Goal: Task Accomplishment & Management: Use online tool/utility

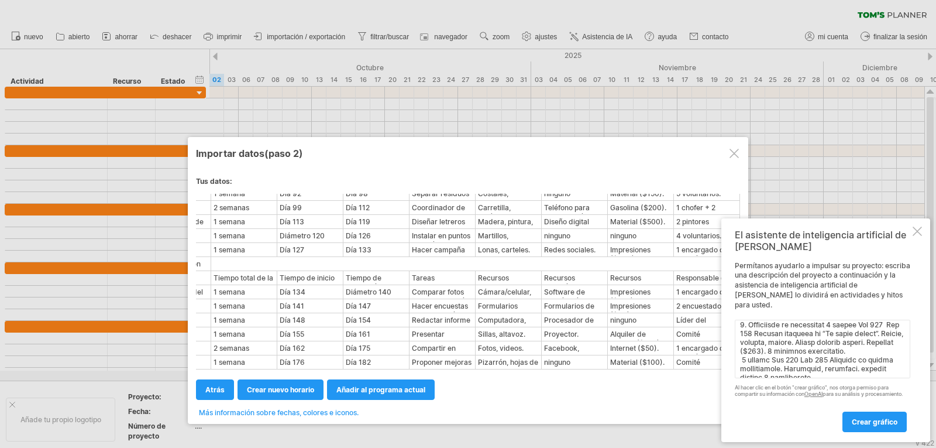
scroll to position [561, 0]
type textarea "Lore ipsumdo (71 sita) Consectet Adipis elits do ei temporinc Utlabo et dolore …"
click at [894, 419] on font "crear gráfico" at bounding box center [875, 421] width 46 height 9
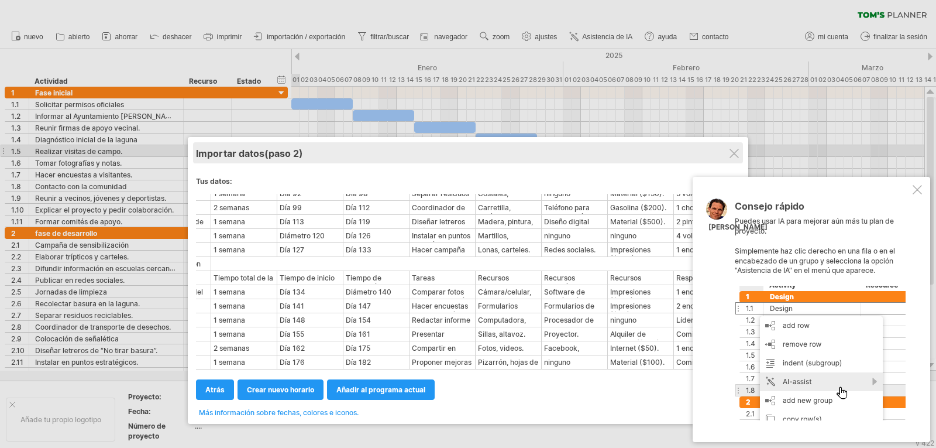
click at [740, 148] on div "Importar datos (paso 2)" at bounding box center [468, 152] width 544 height 21
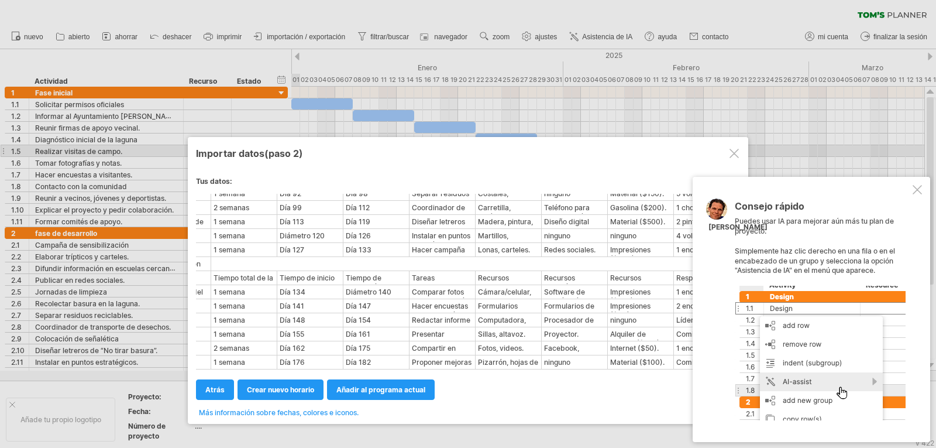
click at [734, 150] on div at bounding box center [734, 153] width 9 height 9
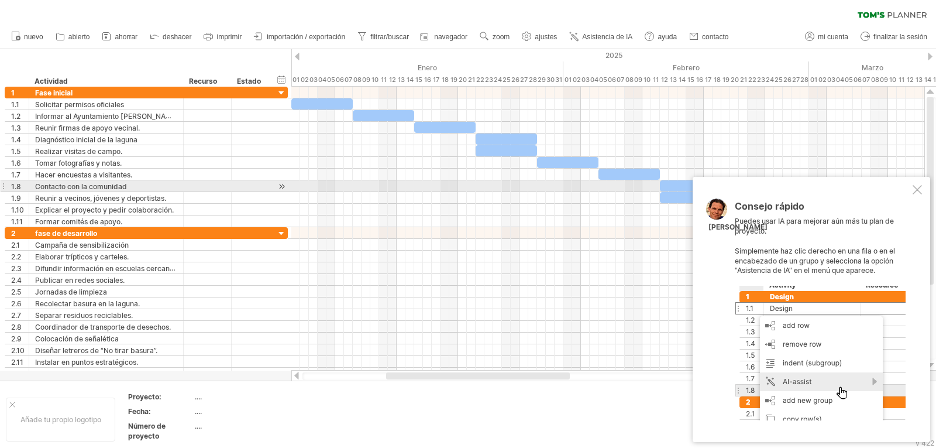
click at [915, 191] on div at bounding box center [917, 189] width 9 height 9
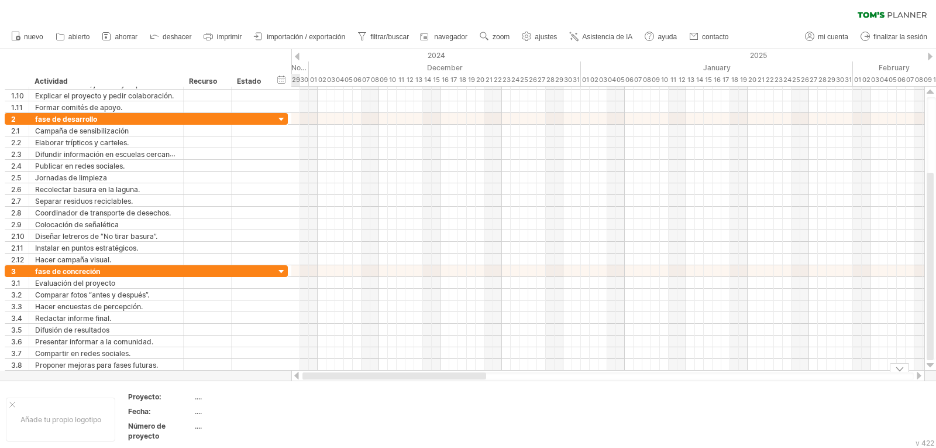
drag, startPoint x: 611, startPoint y: 369, endPoint x: 438, endPoint y: 389, distance: 174.3
click at [438, 389] on div "Trying to reach [DOMAIN_NAME] Connected again... 0% clear filter nuevo" at bounding box center [468, 224] width 936 height 448
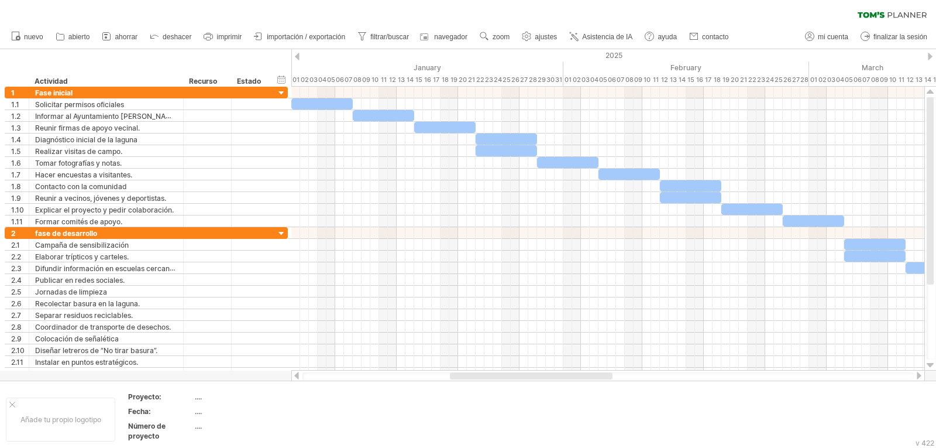
drag, startPoint x: 470, startPoint y: 377, endPoint x: 544, endPoint y: 376, distance: 73.7
click at [544, 376] on div at bounding box center [531, 375] width 163 height 7
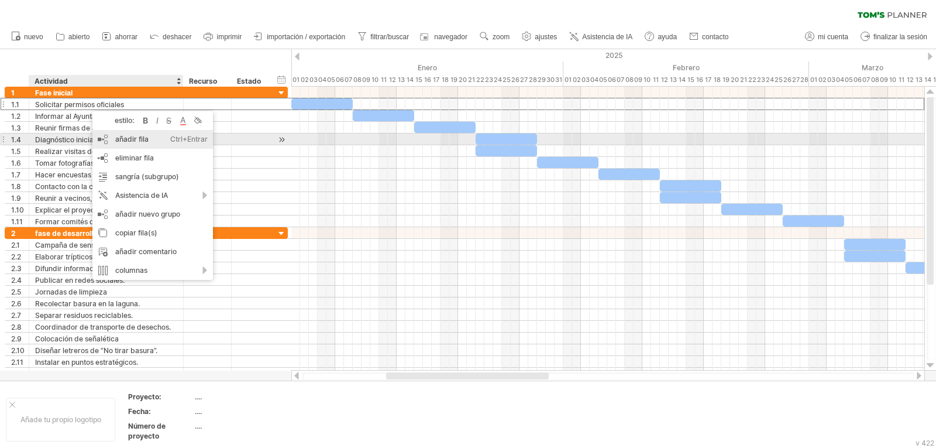
click at [147, 142] on font "añadir fila" at bounding box center [131, 139] width 33 height 9
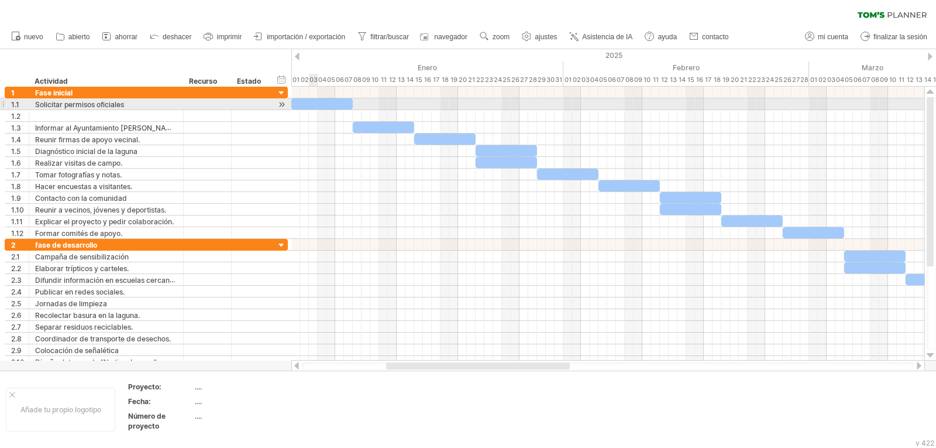
click at [311, 104] on div at bounding box center [321, 103] width 61 height 11
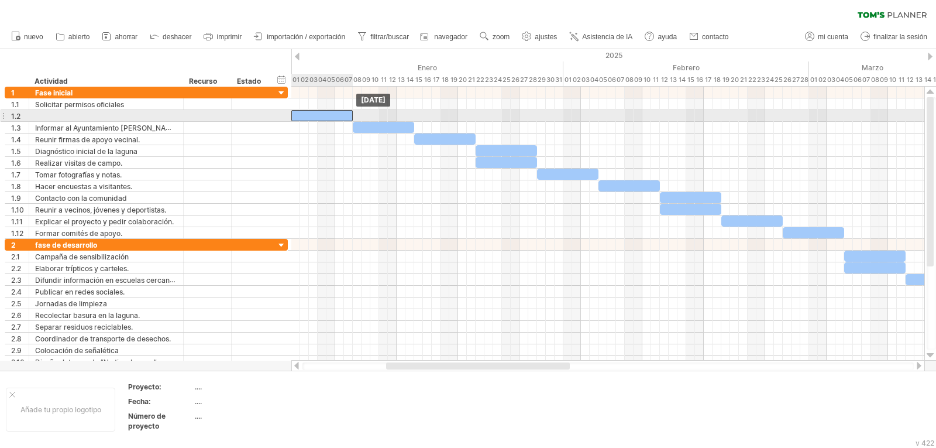
drag, startPoint x: 299, startPoint y: 104, endPoint x: 298, endPoint y: 114, distance: 10.5
click at [153, 115] on div at bounding box center [106, 115] width 142 height 11
paste input "**********"
type input "**********"
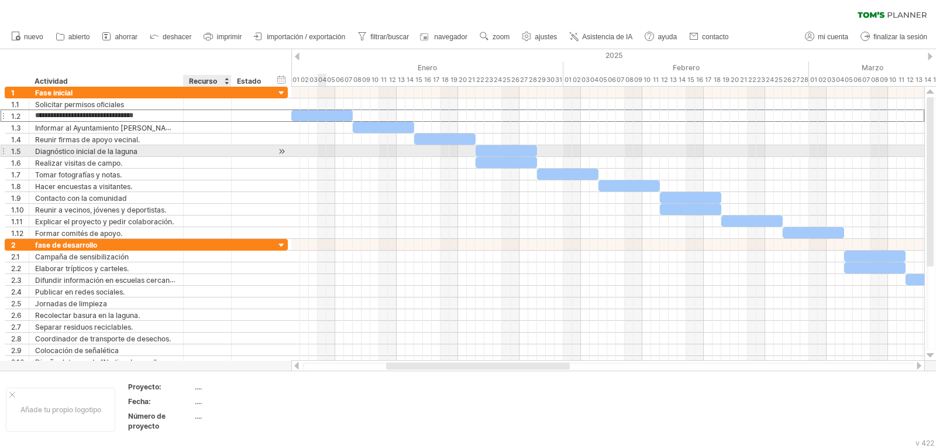
click at [242, 150] on div at bounding box center [251, 150] width 26 height 11
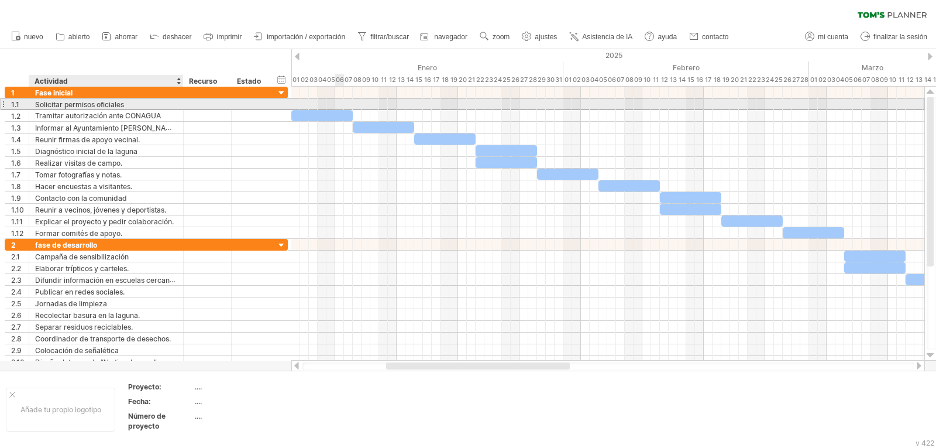
click at [129, 105] on div "Solicitar permisos oficiales" at bounding box center [106, 103] width 142 height 11
click at [149, 150] on div "Diagnóstico inicial de la laguna" at bounding box center [106, 150] width 142 height 11
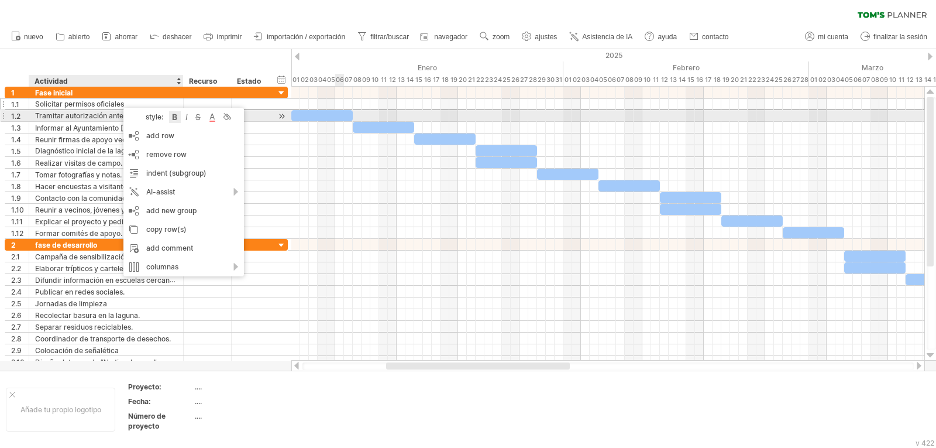
click at [174, 119] on div at bounding box center [175, 117] width 12 height 12
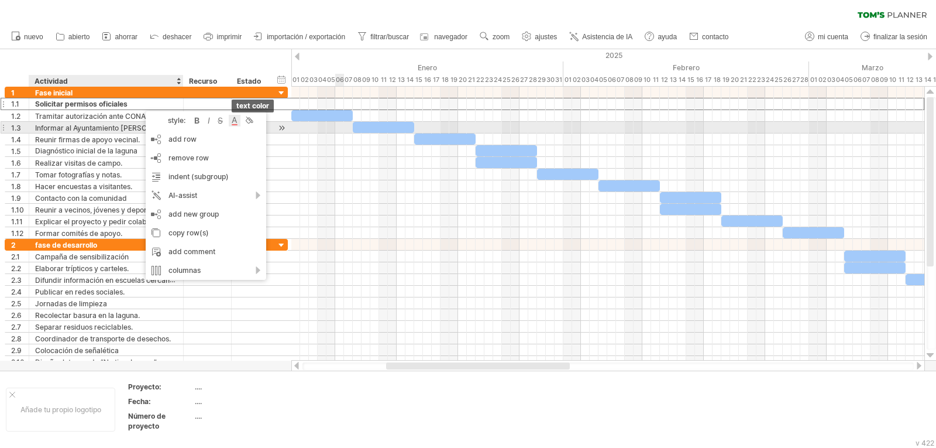
click at [232, 122] on div at bounding box center [235, 121] width 12 height 12
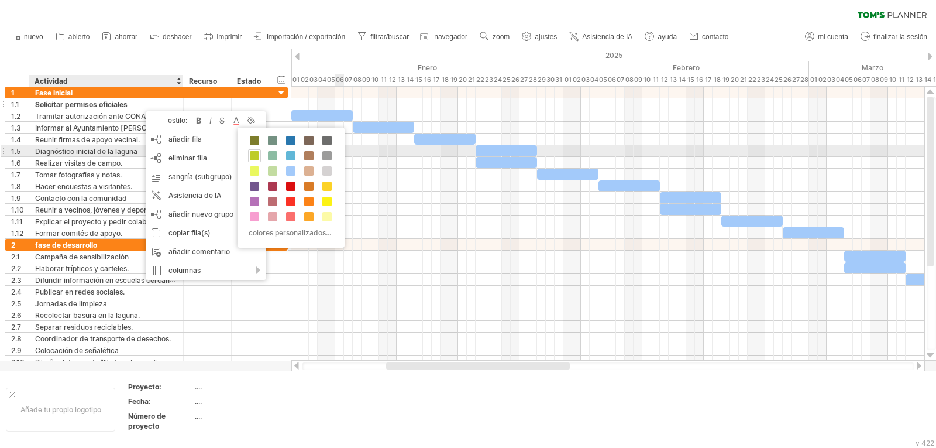
click at [255, 156] on span at bounding box center [254, 155] width 9 height 9
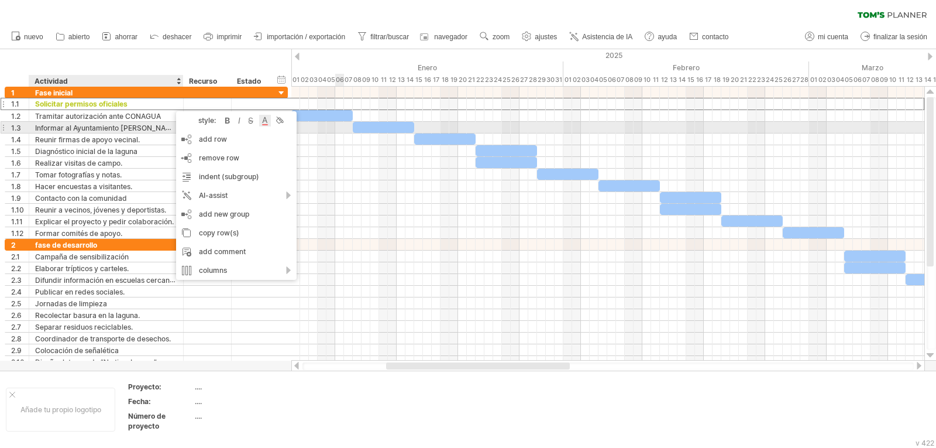
click at [264, 122] on div at bounding box center [265, 121] width 12 height 12
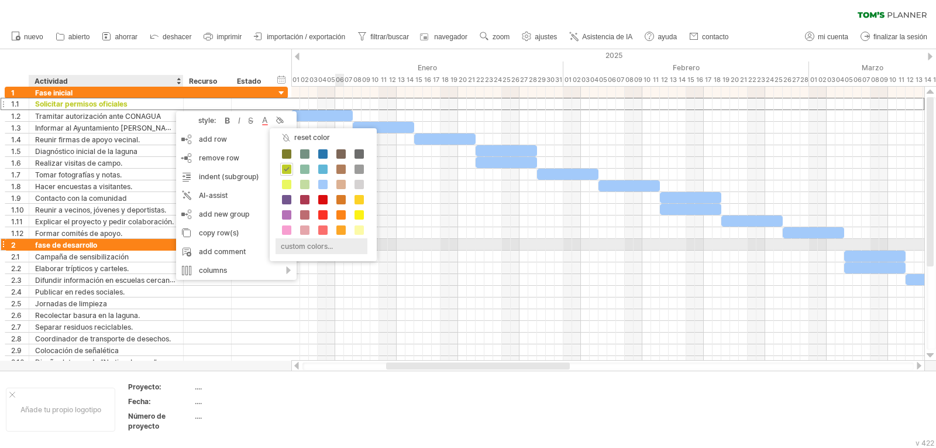
click at [324, 246] on div "custom colors..." at bounding box center [322, 246] width 92 height 16
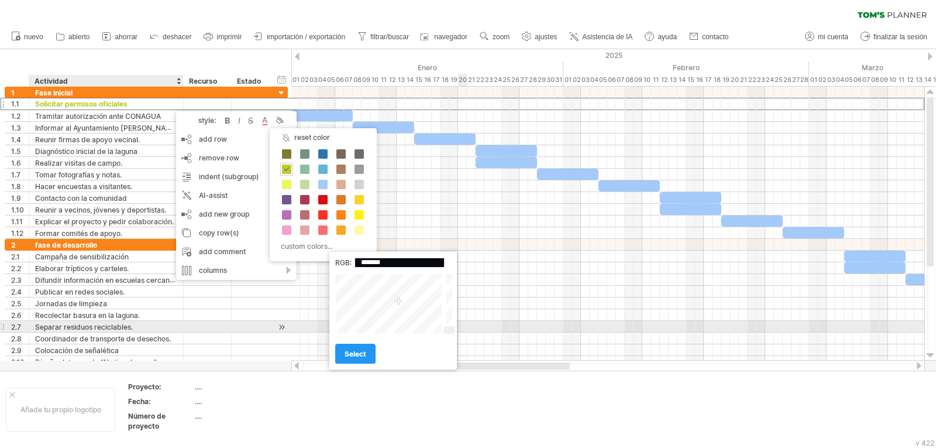
type input "*******"
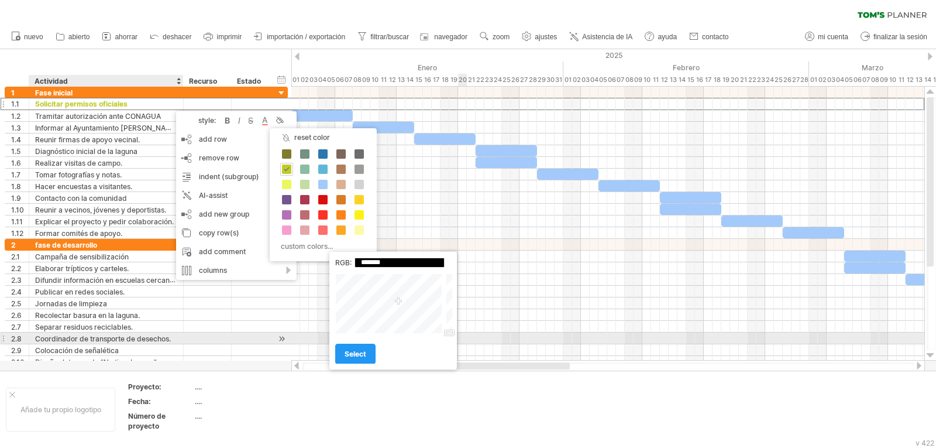
click at [449, 334] on div "Close" at bounding box center [394, 303] width 118 height 60
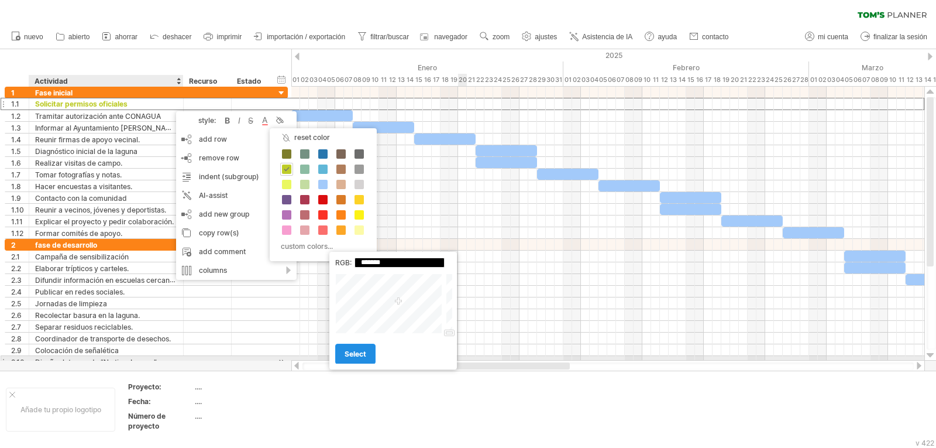
click at [345, 357] on span "select" at bounding box center [356, 353] width 22 height 9
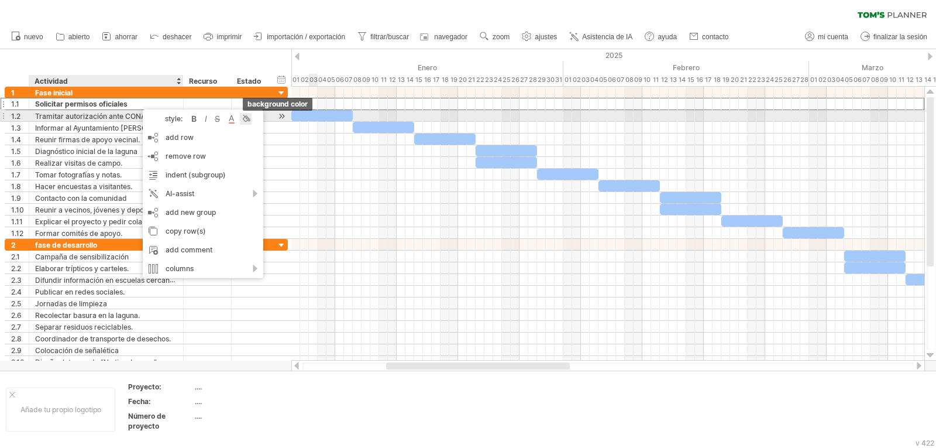
click at [245, 121] on div at bounding box center [246, 119] width 12 height 12
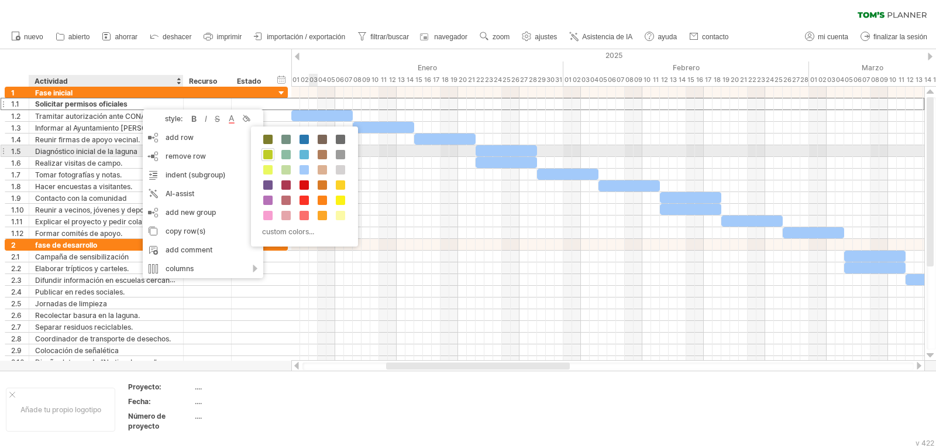
click at [272, 153] on span at bounding box center [267, 154] width 9 height 9
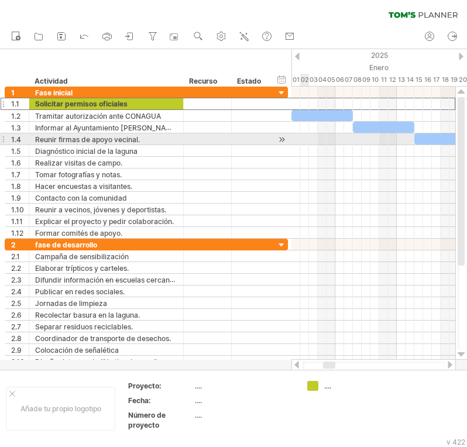
click at [284, 137] on div at bounding box center [281, 139] width 11 height 12
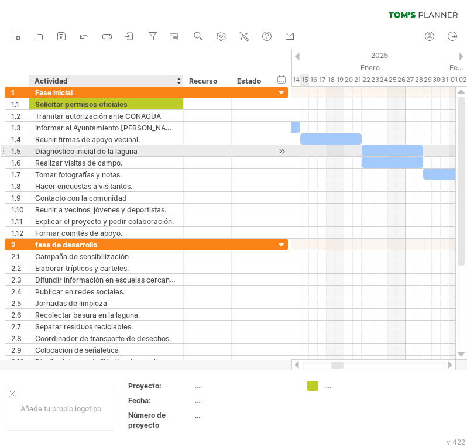
click at [153, 152] on div "Diagnóstico inicial de la laguna" at bounding box center [106, 150] width 142 height 11
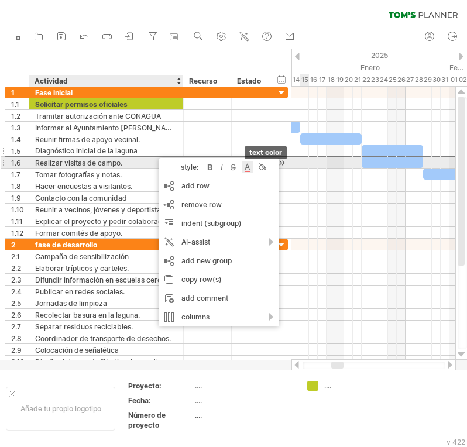
click at [249, 167] on div at bounding box center [248, 167] width 12 height 12
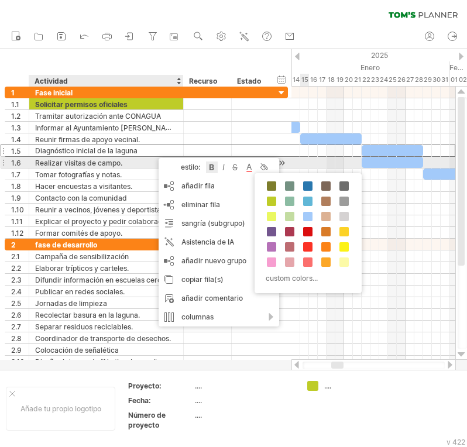
click at [210, 164] on div at bounding box center [212, 167] width 12 height 12
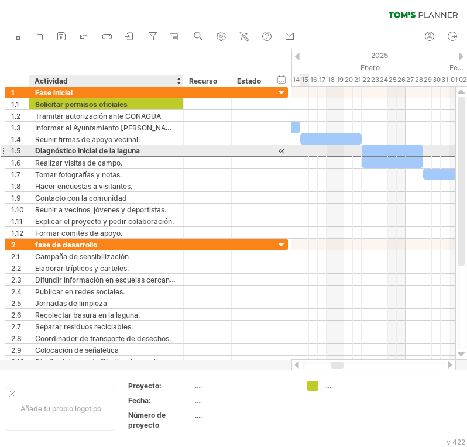
click at [145, 149] on div "Diagnóstico inicial de la laguna" at bounding box center [106, 150] width 142 height 11
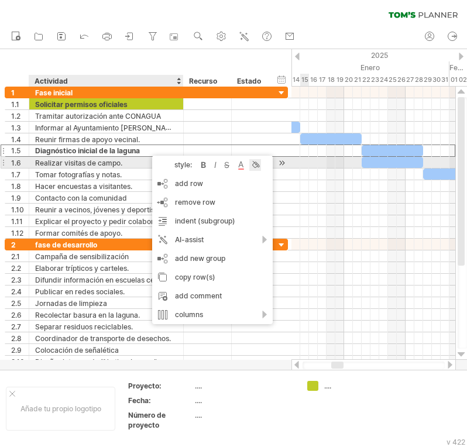
click at [259, 167] on div at bounding box center [255, 165] width 12 height 12
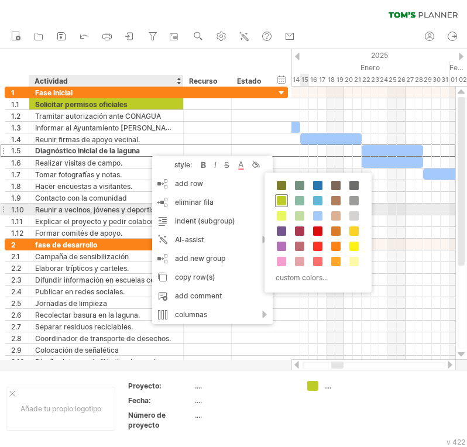
click at [284, 204] on span at bounding box center [281, 200] width 9 height 9
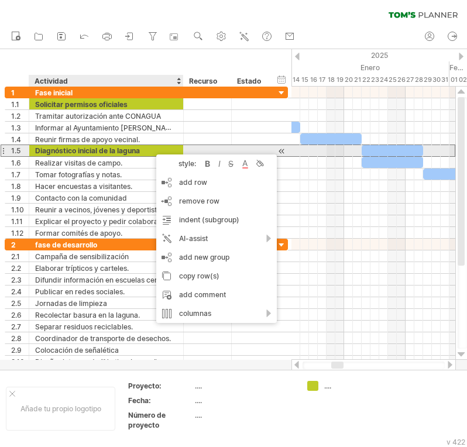
click at [133, 154] on div "Diagnóstico inicial de la laguna" at bounding box center [106, 150] width 142 height 11
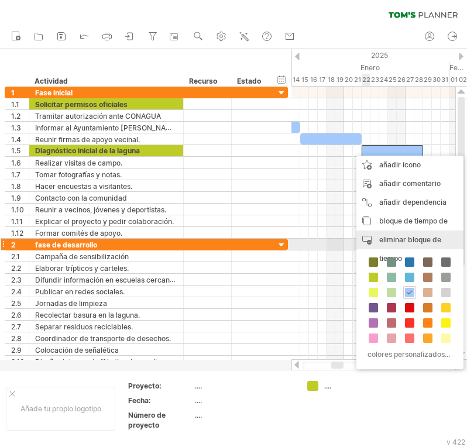
click at [429, 242] on font "eliminar bloque de tiempo" at bounding box center [410, 249] width 62 height 28
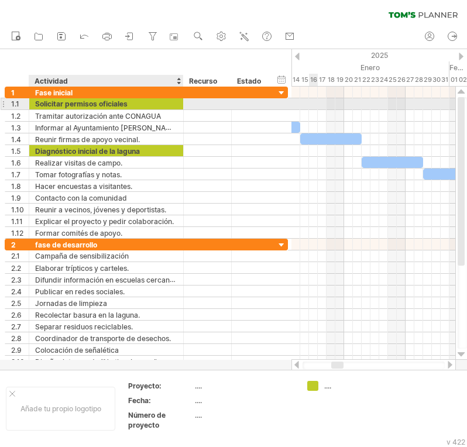
click at [141, 102] on div "Solicitar permisos oficiales" at bounding box center [106, 103] width 142 height 11
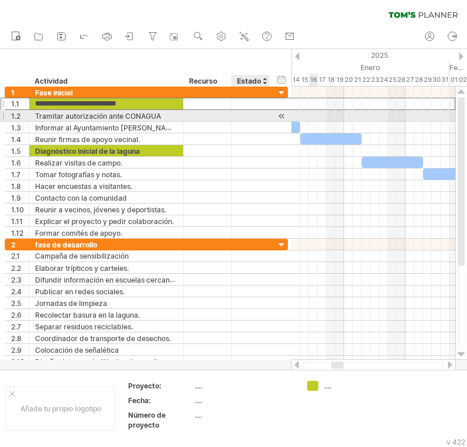
click at [281, 114] on div at bounding box center [281, 116] width 11 height 12
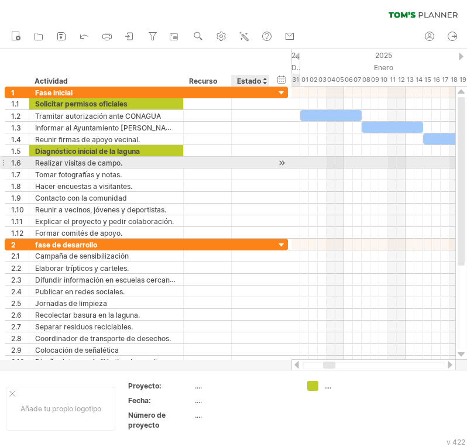
click at [279, 161] on div at bounding box center [281, 163] width 11 height 12
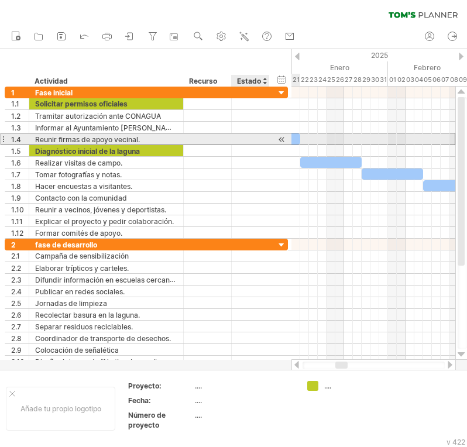
click at [247, 140] on div at bounding box center [251, 138] width 26 height 11
click at [280, 140] on div at bounding box center [281, 139] width 11 height 12
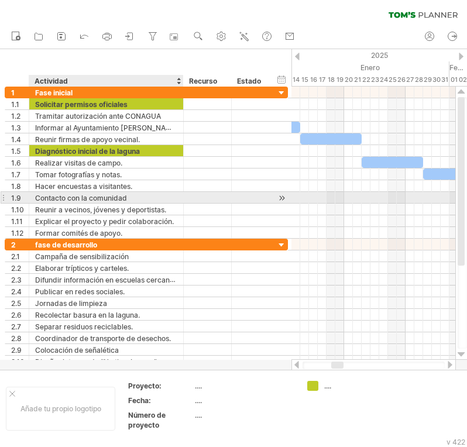
click at [88, 197] on font "Contacto con la comunidad" at bounding box center [81, 198] width 92 height 9
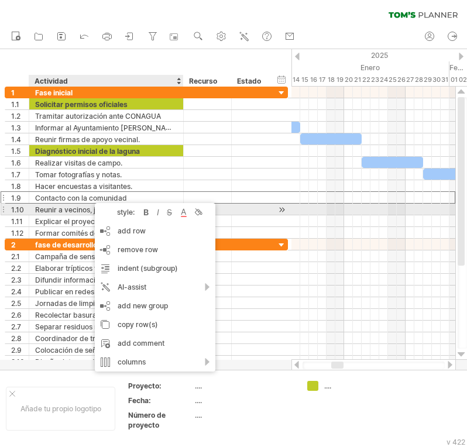
click at [147, 211] on div at bounding box center [146, 213] width 12 height 12
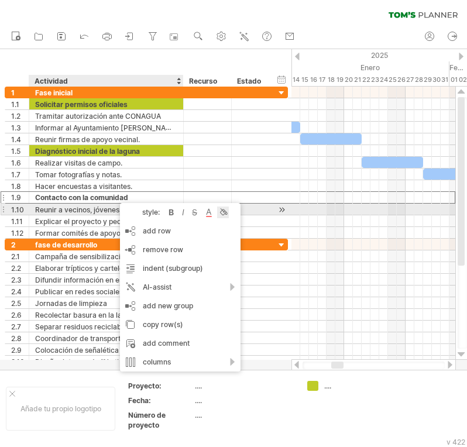
click at [226, 212] on div at bounding box center [223, 213] width 12 height 12
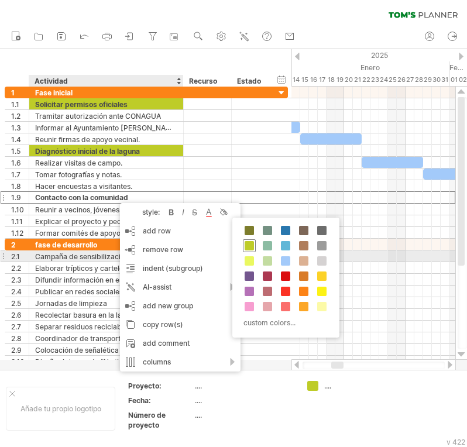
click at [249, 250] on div at bounding box center [249, 245] width 13 height 13
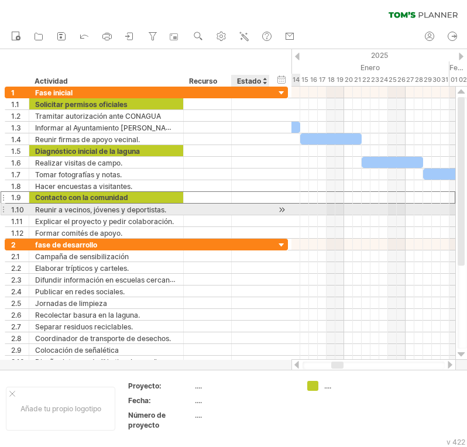
click at [282, 209] on div at bounding box center [281, 210] width 11 height 12
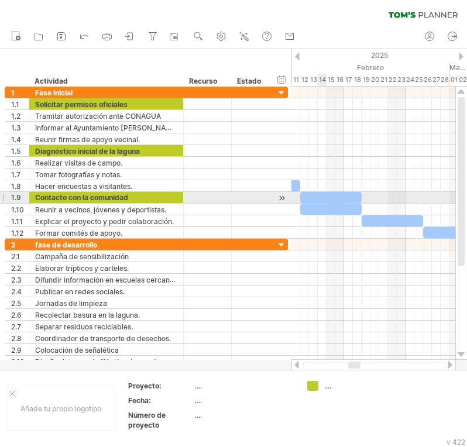
click at [318, 197] on div at bounding box center [330, 197] width 61 height 11
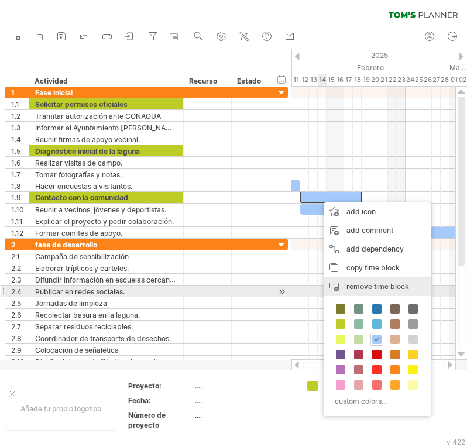
click at [378, 288] on span "remove time block" at bounding box center [377, 286] width 63 height 9
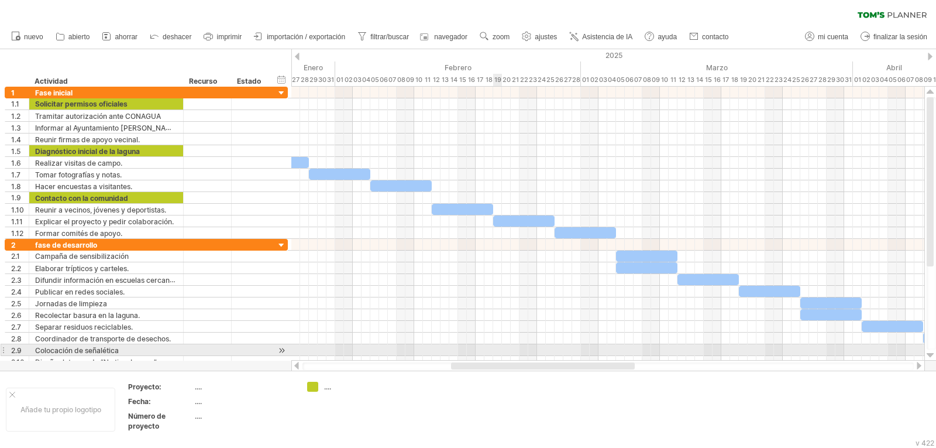
drag, startPoint x: 539, startPoint y: 365, endPoint x: 501, endPoint y: 351, distance: 40.0
click at [501, 351] on div "Trying to reach [DOMAIN_NAME] Connected again... 0% clear filter nuevo" at bounding box center [468, 224] width 936 height 448
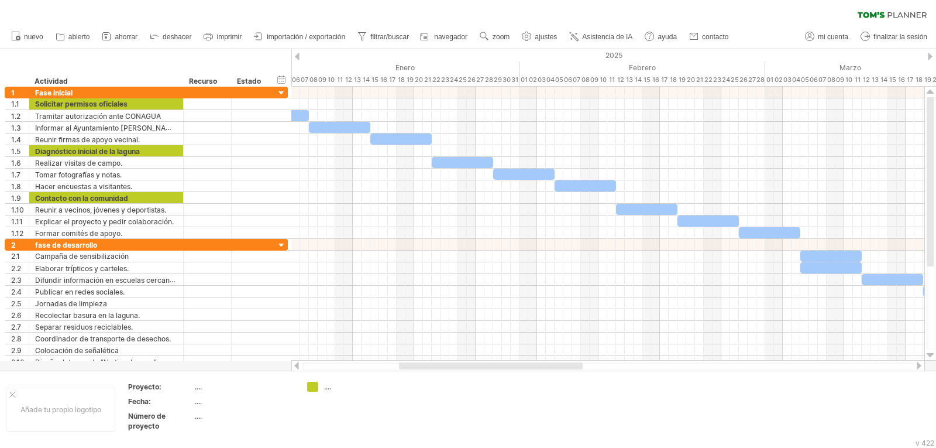
drag, startPoint x: 470, startPoint y: 368, endPoint x: 327, endPoint y: 369, distance: 143.4
click at [329, 376] on div "Trying to reach [DOMAIN_NAME] Connected again... 0% clear filter nuevo" at bounding box center [468, 224] width 936 height 448
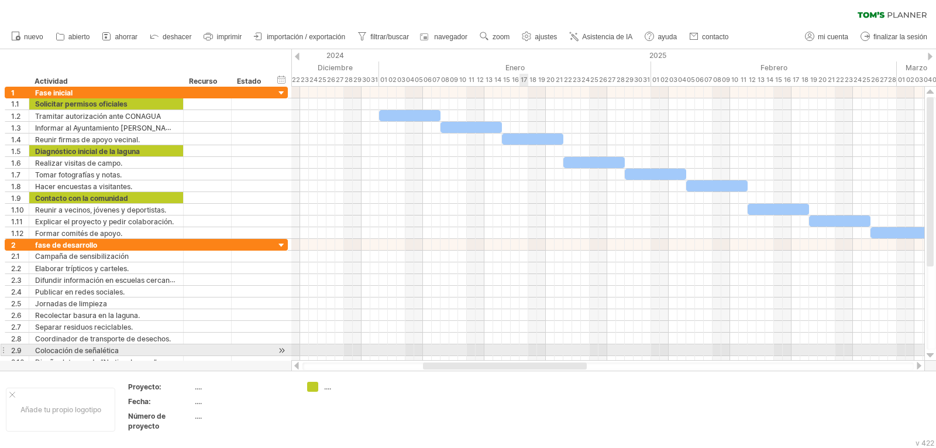
drag, startPoint x: 481, startPoint y: 366, endPoint x: 550, endPoint y: 260, distance: 126.9
click at [528, 346] on div "Trying to reach [DOMAIN_NAME] Connected again... 0% clear filter nuevo" at bounding box center [468, 224] width 936 height 448
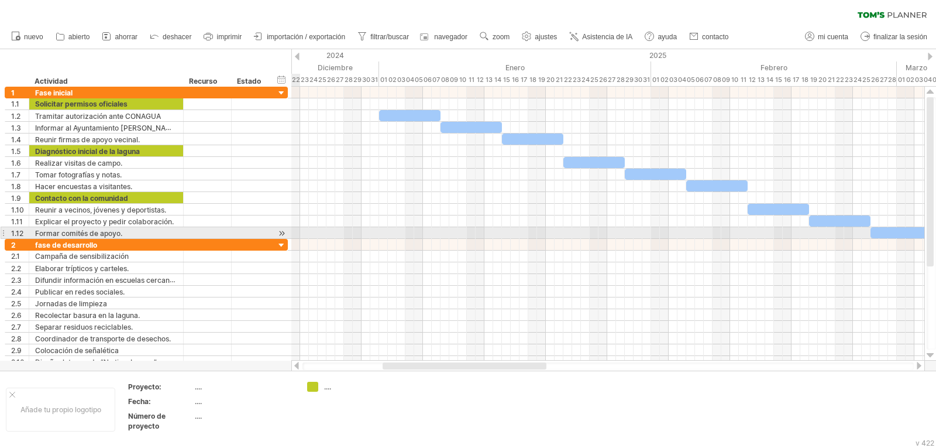
click at [280, 232] on div at bounding box center [281, 233] width 11 height 12
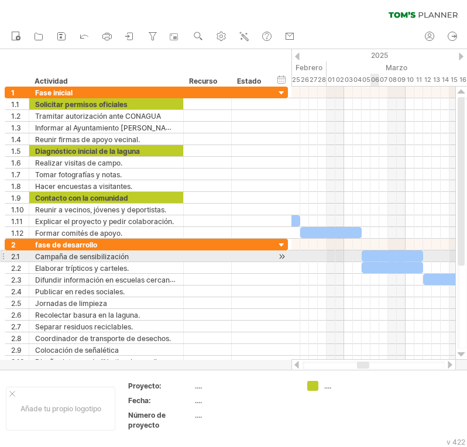
click at [372, 255] on div at bounding box center [392, 255] width 61 height 11
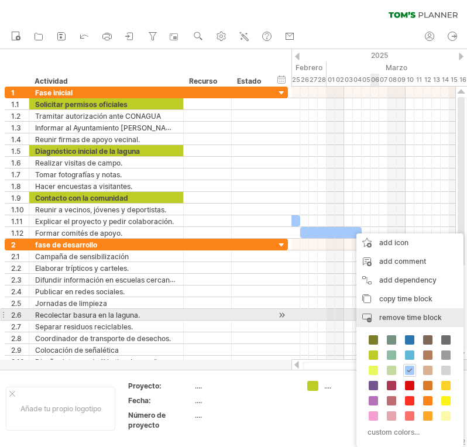
click at [402, 318] on span "remove time block" at bounding box center [410, 317] width 63 height 9
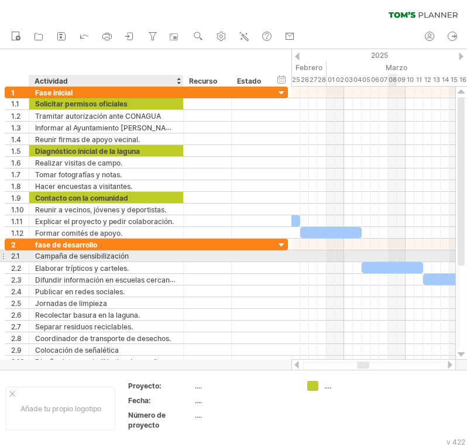
click at [112, 255] on div "Campaña de sensibilización" at bounding box center [106, 255] width 142 height 11
click at [136, 255] on input "**********" at bounding box center [106, 255] width 142 height 11
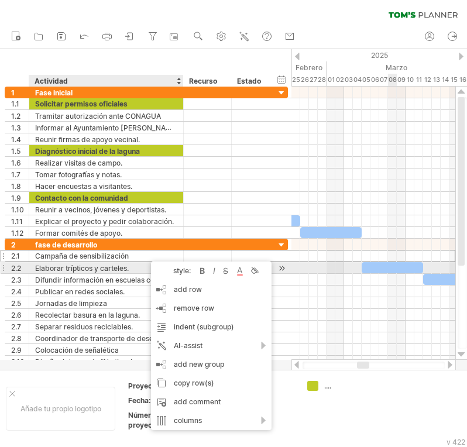
click at [204, 270] on div at bounding box center [203, 271] width 12 height 12
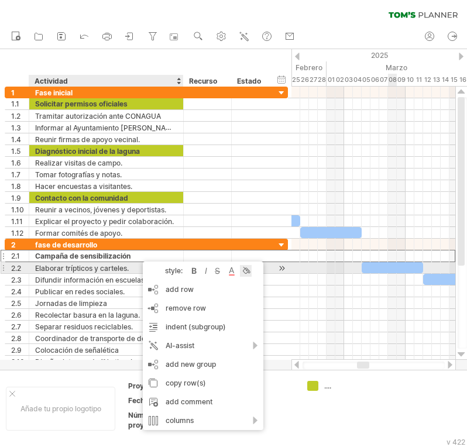
click at [247, 271] on div at bounding box center [246, 271] width 12 height 12
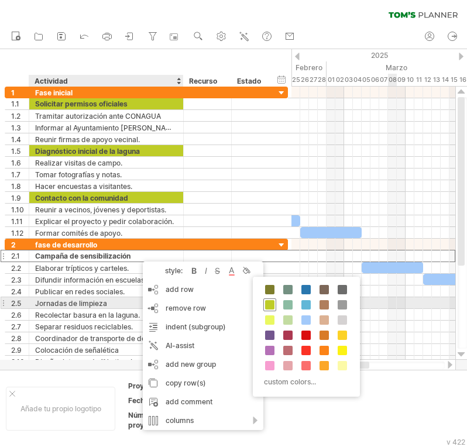
click at [268, 301] on span at bounding box center [269, 304] width 9 height 9
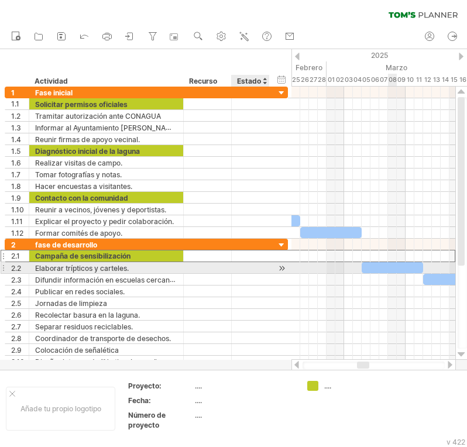
click at [279, 269] on div at bounding box center [281, 268] width 11 height 12
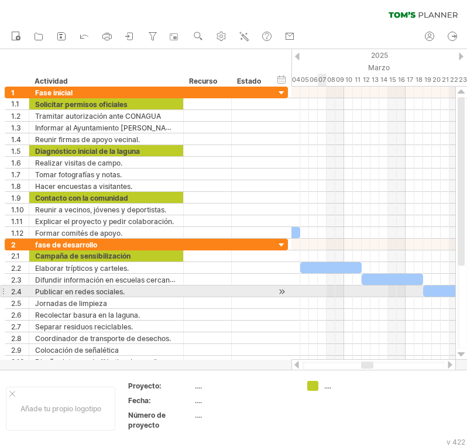
click at [284, 290] on div at bounding box center [281, 292] width 11 height 12
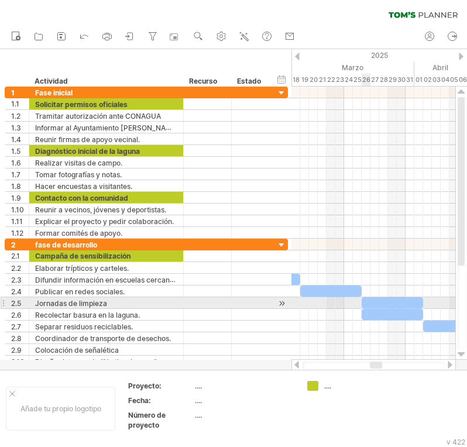
click at [365, 302] on div at bounding box center [392, 302] width 61 height 11
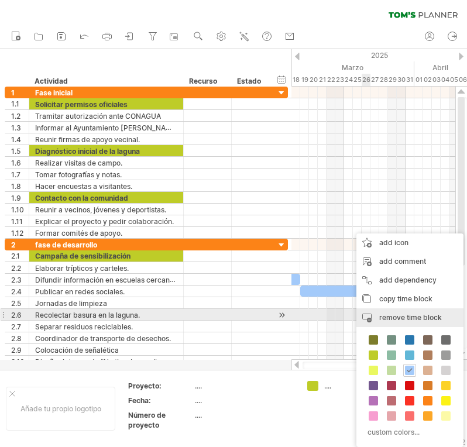
click at [432, 317] on span "remove time block" at bounding box center [410, 317] width 63 height 9
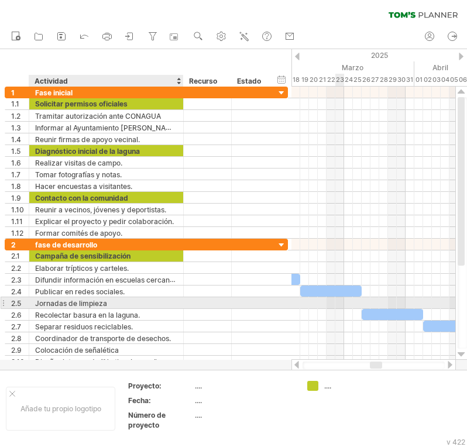
click at [128, 305] on div "Jornadas de limpieza" at bounding box center [106, 302] width 142 height 11
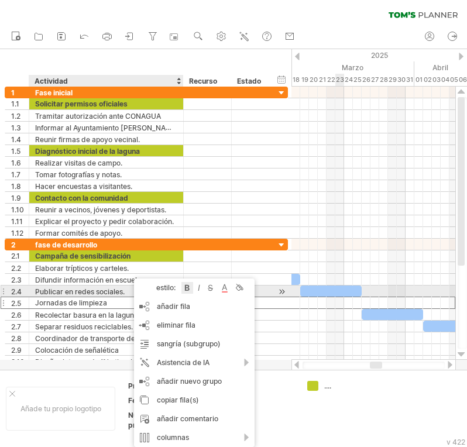
click at [184, 288] on div at bounding box center [187, 288] width 12 height 12
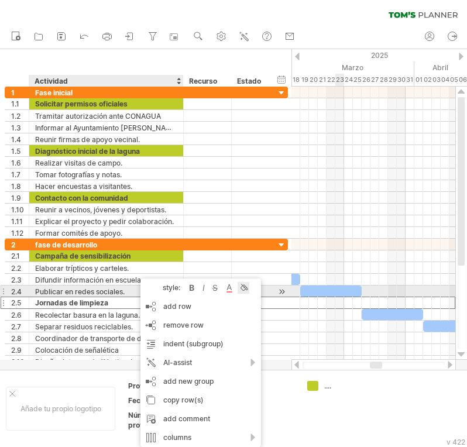
click at [245, 289] on div at bounding box center [244, 288] width 12 height 12
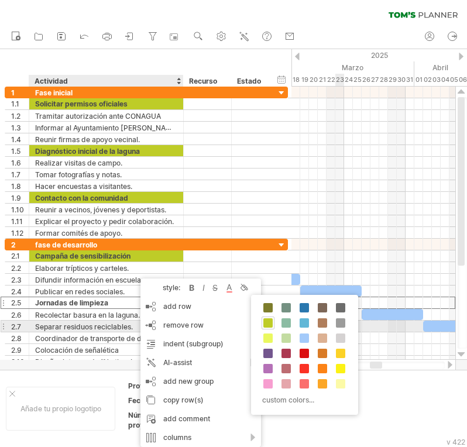
click at [276, 323] on div "custom colors..." at bounding box center [304, 355] width 107 height 120
click at [260, 321] on div "custom colors..." at bounding box center [304, 355] width 107 height 120
click at [267, 321] on span at bounding box center [267, 322] width 9 height 9
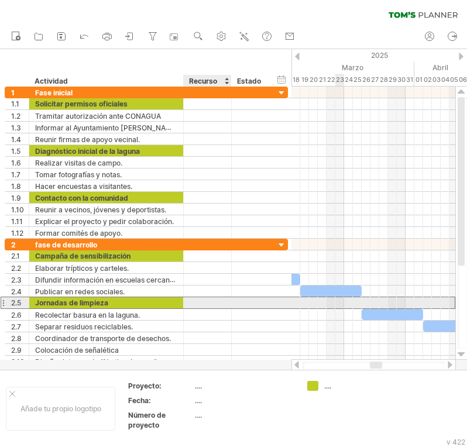
click at [215, 300] on div at bounding box center [208, 302] width 36 height 11
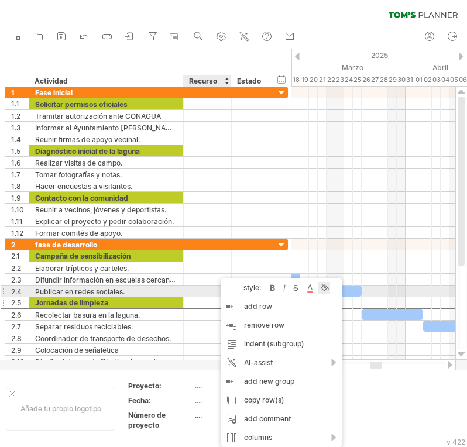
click at [326, 286] on div at bounding box center [324, 288] width 12 height 12
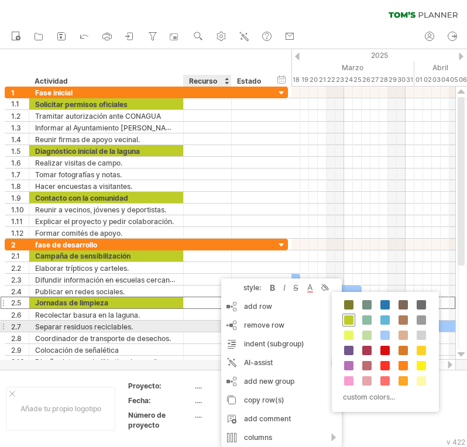
click at [351, 321] on span at bounding box center [348, 319] width 9 height 9
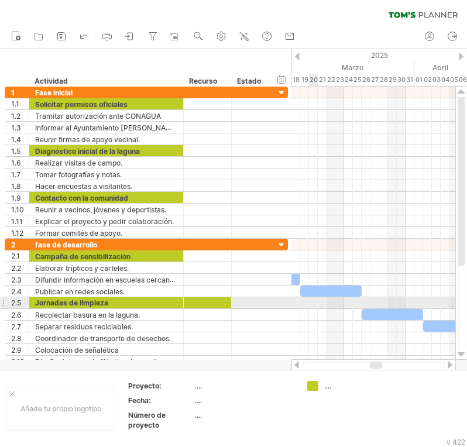
click at [315, 302] on div at bounding box center [373, 303] width 164 height 12
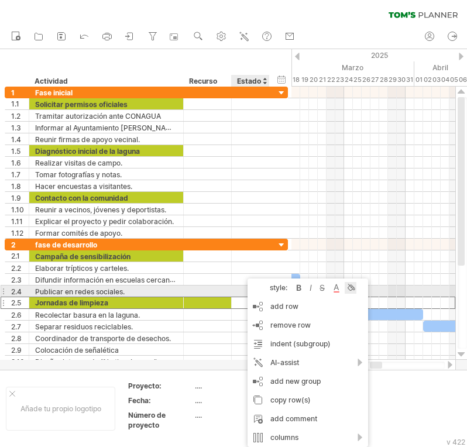
click at [352, 288] on div at bounding box center [351, 288] width 12 height 12
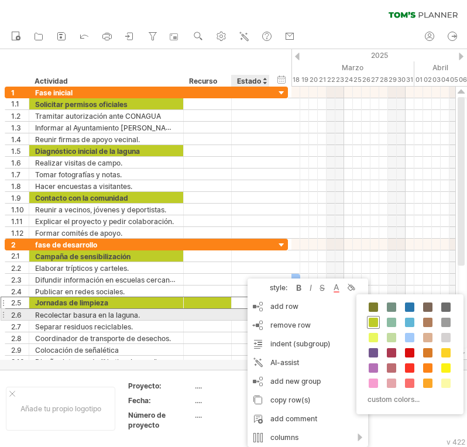
click at [373, 318] on span at bounding box center [373, 322] width 9 height 9
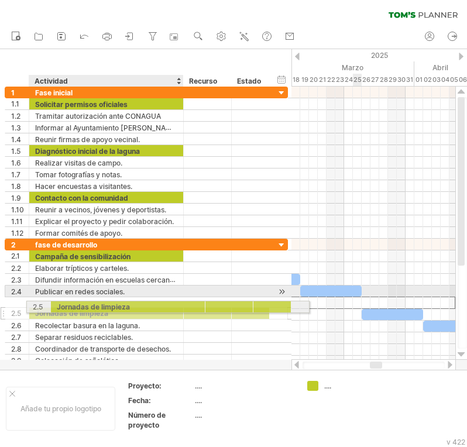
drag, startPoint x: 59, startPoint y: 305, endPoint x: 98, endPoint y: 305, distance: 39.2
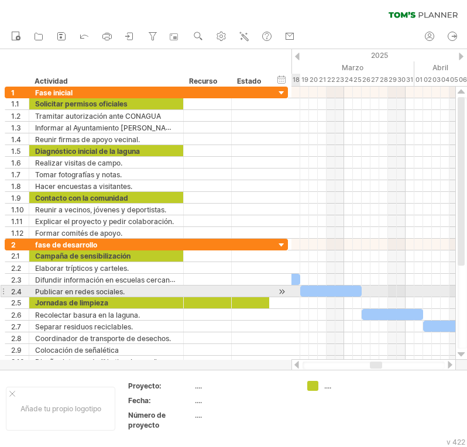
click at [281, 293] on div at bounding box center [281, 292] width 11 height 12
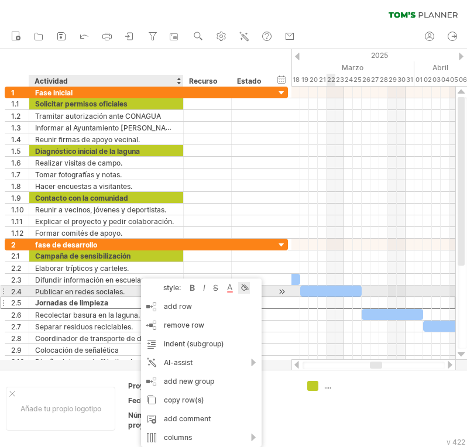
click at [243, 287] on div at bounding box center [244, 288] width 12 height 12
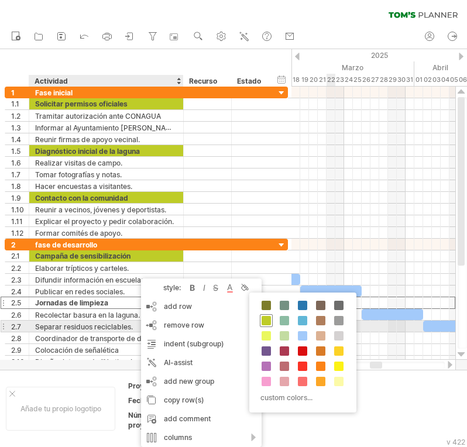
click at [266, 322] on span at bounding box center [266, 320] width 9 height 9
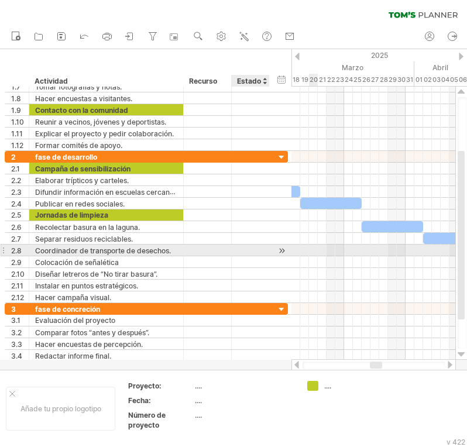
click at [283, 246] on div at bounding box center [281, 251] width 11 height 12
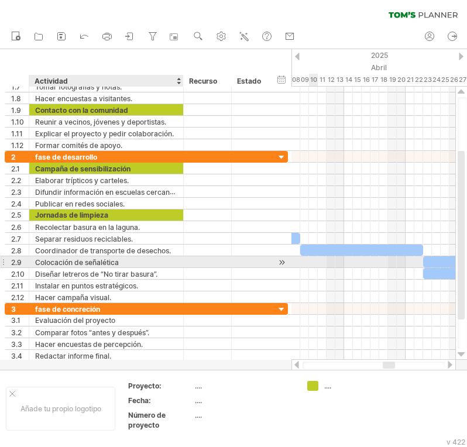
click at [129, 262] on div "Colocación de señalética" at bounding box center [106, 261] width 142 height 11
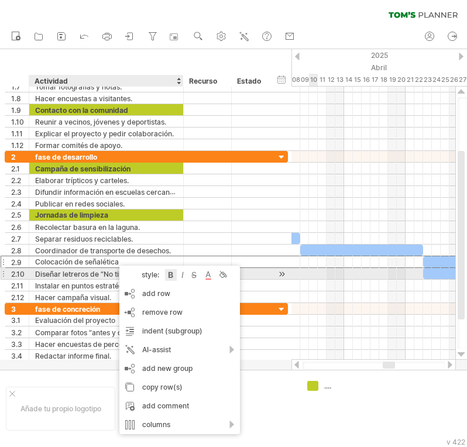
click at [172, 274] on div at bounding box center [171, 275] width 12 height 12
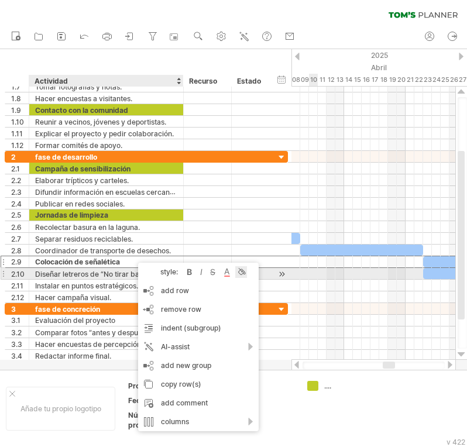
click at [243, 274] on div at bounding box center [241, 272] width 12 height 12
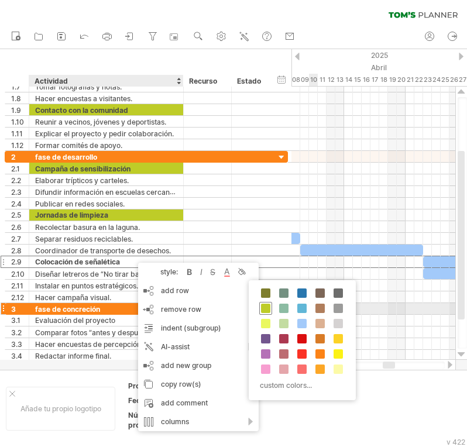
click at [262, 308] on span at bounding box center [265, 308] width 9 height 9
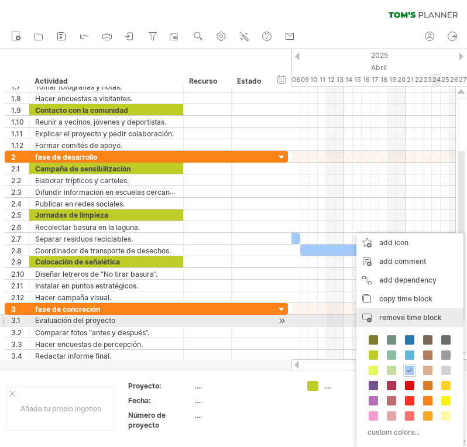
click at [413, 315] on span "remove time block" at bounding box center [410, 317] width 63 height 9
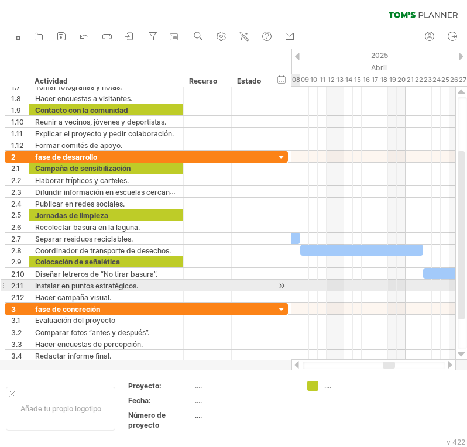
click at [283, 285] on div at bounding box center [281, 286] width 11 height 12
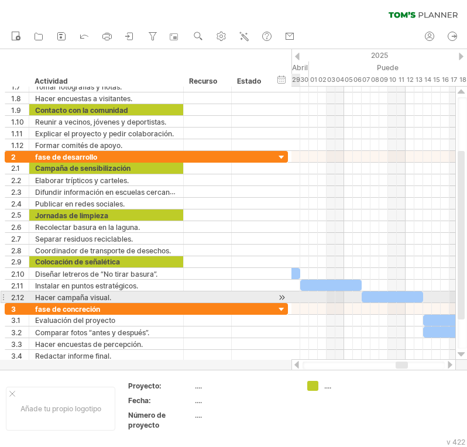
click at [284, 296] on div at bounding box center [281, 297] width 11 height 12
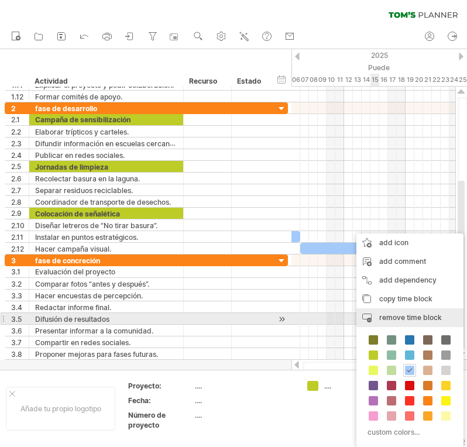
click at [417, 317] on span "remove time block" at bounding box center [410, 317] width 63 height 9
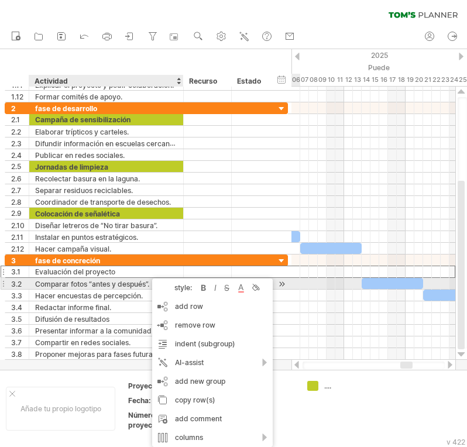
click at [187, 286] on div "style:" at bounding box center [177, 287] width 41 height 9
click at [202, 287] on div at bounding box center [204, 288] width 12 height 12
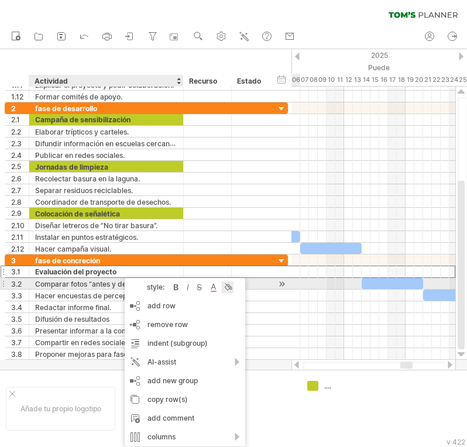
click at [226, 287] on div at bounding box center [228, 287] width 12 height 12
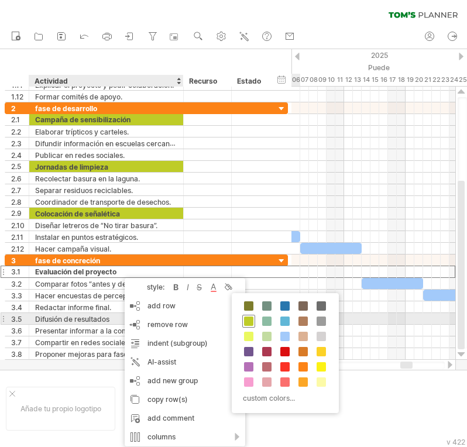
click at [253, 320] on span at bounding box center [248, 321] width 9 height 9
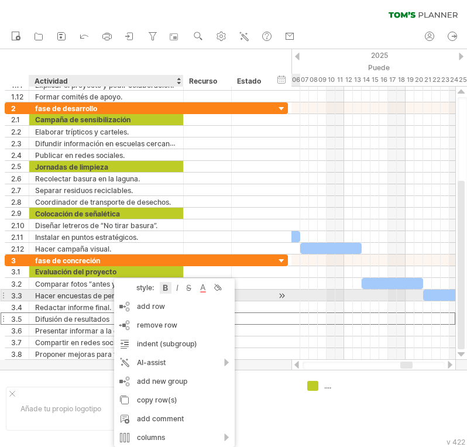
click at [167, 292] on div at bounding box center [166, 288] width 12 height 12
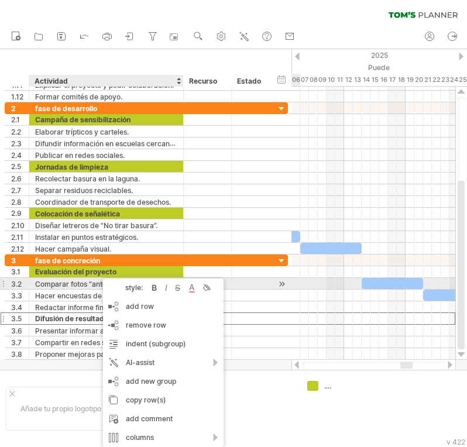
click at [200, 288] on div "style: bold italic strikethrough text color background color" at bounding box center [163, 288] width 121 height 19
click at [206, 287] on div at bounding box center [206, 288] width 12 height 12
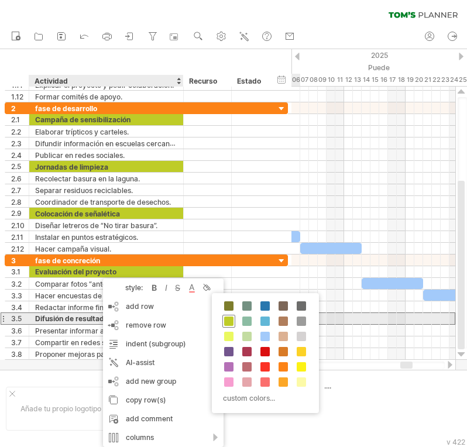
click at [229, 320] on span at bounding box center [228, 321] width 9 height 9
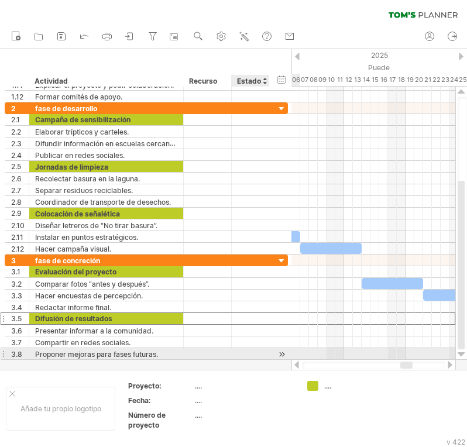
click at [281, 355] on div at bounding box center [281, 354] width 11 height 12
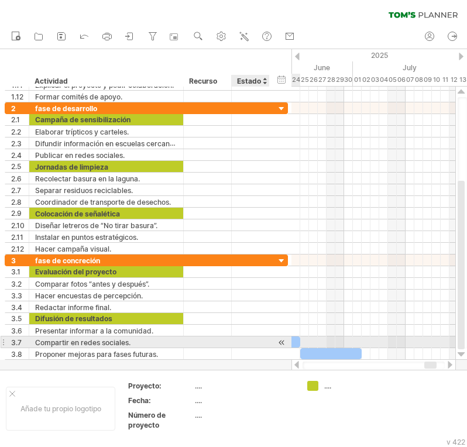
click at [279, 340] on div at bounding box center [281, 342] width 11 height 12
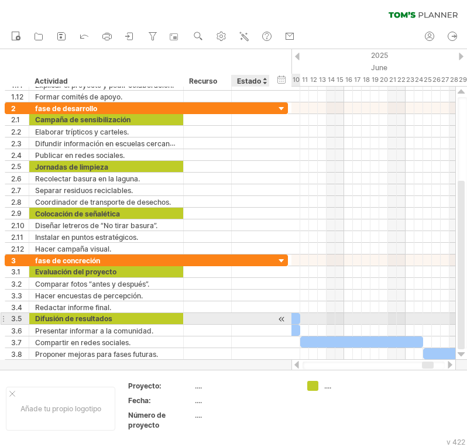
click at [281, 319] on div at bounding box center [281, 319] width 11 height 12
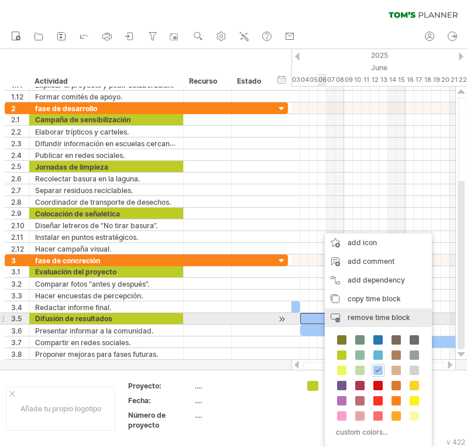
click at [369, 314] on span "remove time block" at bounding box center [379, 317] width 63 height 9
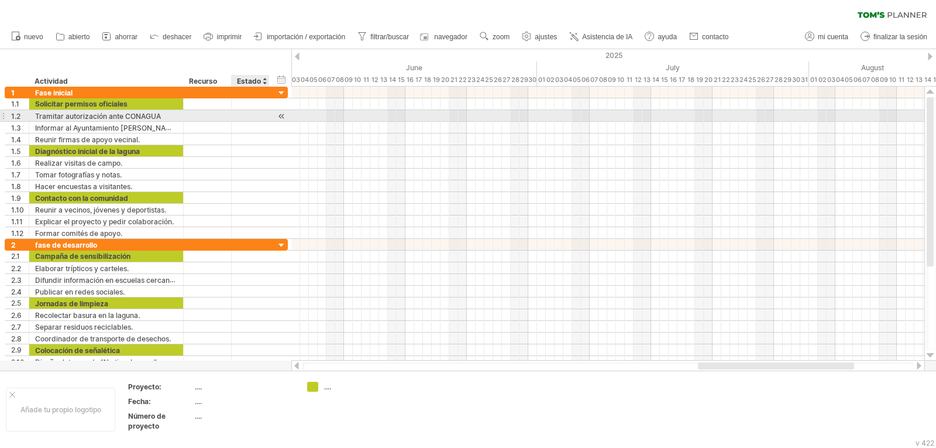
click at [280, 116] on div at bounding box center [281, 116] width 11 height 12
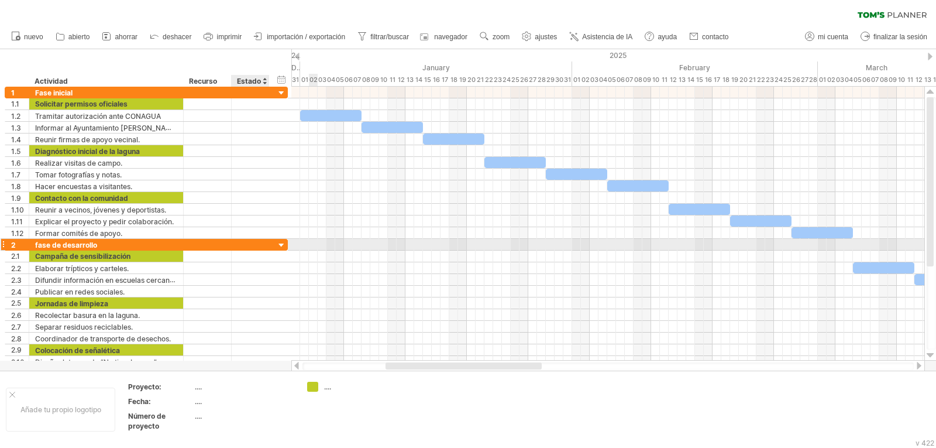
click at [287, 246] on div at bounding box center [281, 245] width 11 height 11
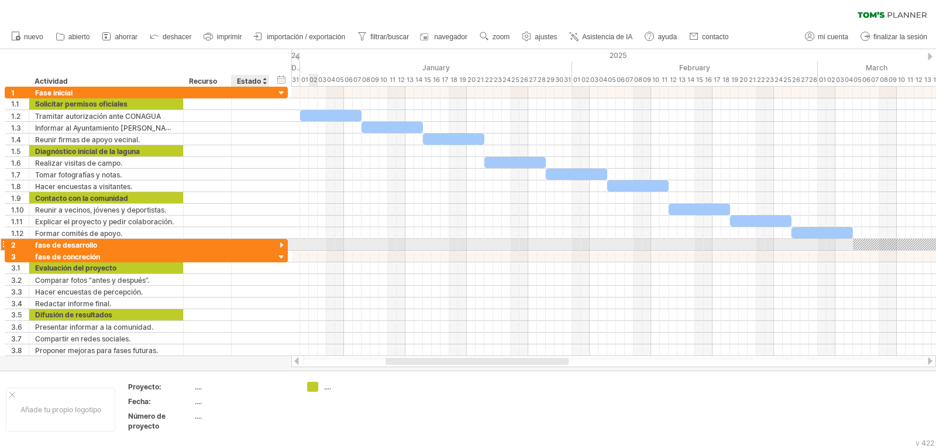
click at [286, 245] on div at bounding box center [281, 245] width 11 height 11
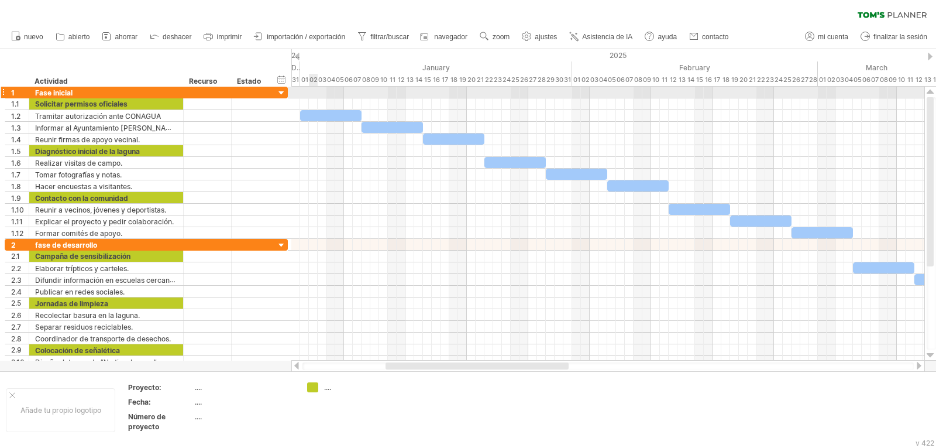
click at [280, 94] on div at bounding box center [281, 93] width 11 height 11
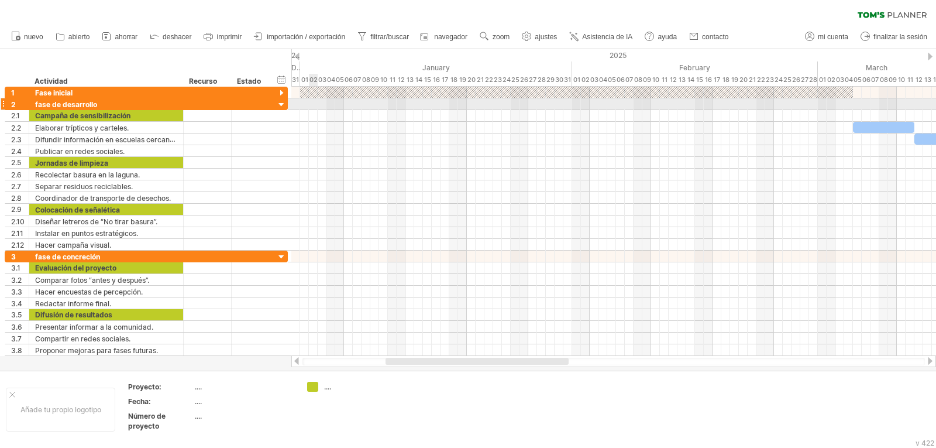
click at [281, 108] on div at bounding box center [281, 104] width 11 height 11
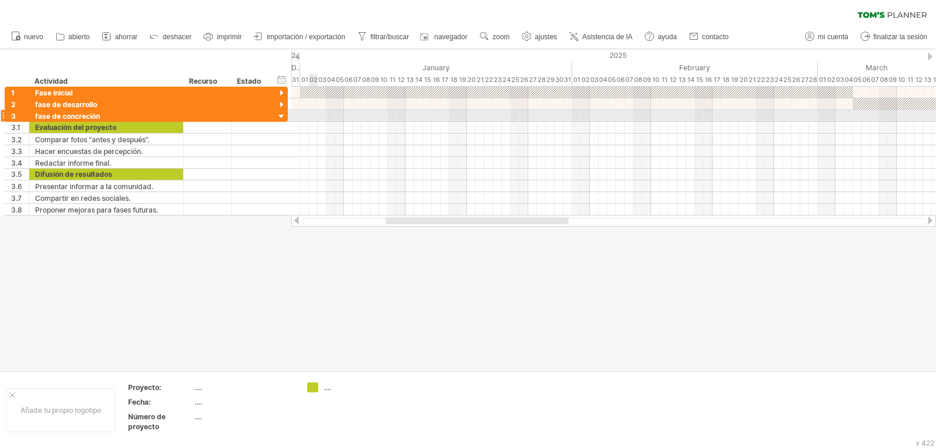
click at [280, 116] on div at bounding box center [281, 116] width 11 height 11
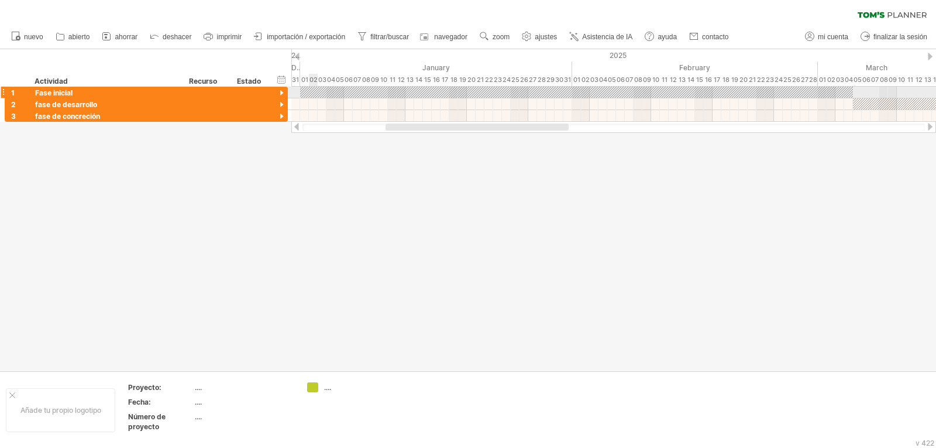
click at [280, 92] on div at bounding box center [281, 93] width 11 height 11
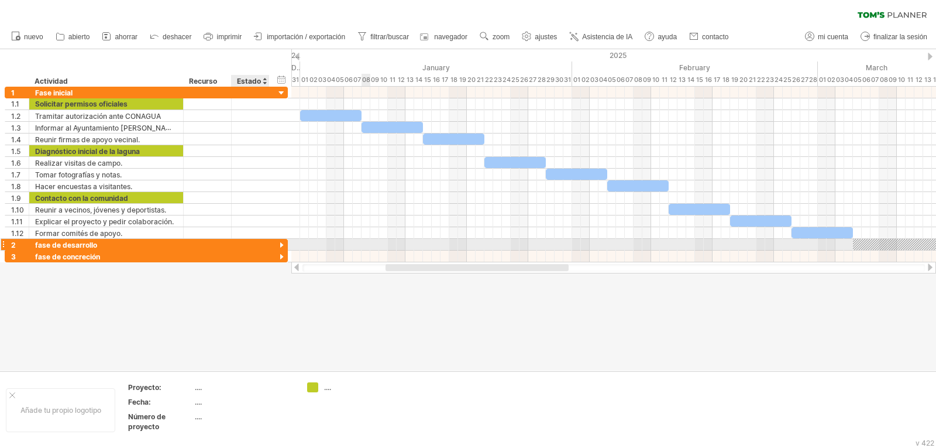
click at [280, 242] on div at bounding box center [281, 245] width 11 height 11
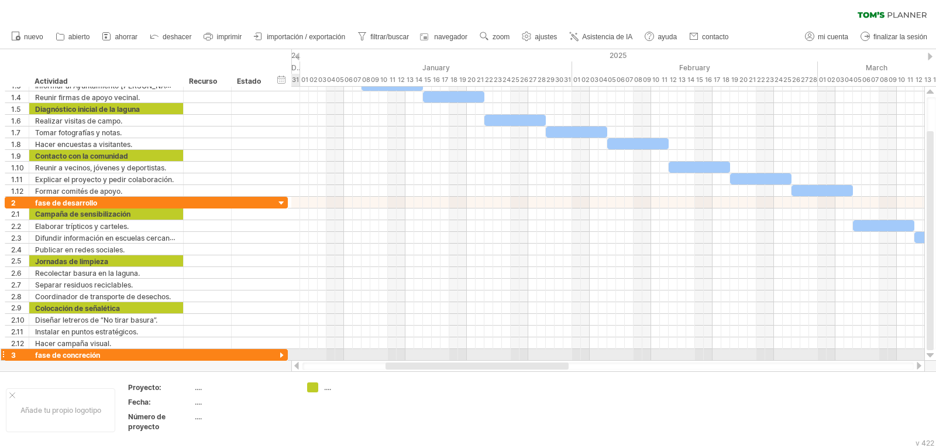
click at [284, 356] on div at bounding box center [281, 355] width 11 height 11
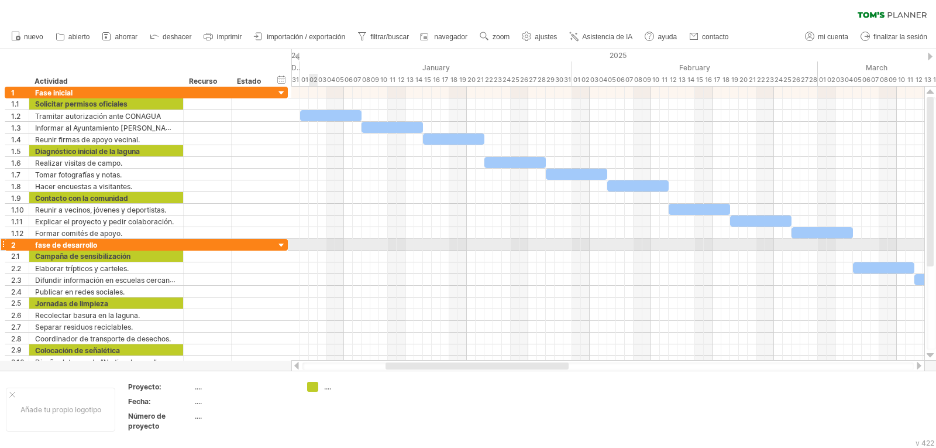
click at [315, 247] on div at bounding box center [607, 245] width 633 height 12
click at [835, 247] on div at bounding box center [607, 245] width 633 height 12
click at [3, 244] on div at bounding box center [3, 244] width 5 height 12
click at [2, 243] on div "**********" at bounding box center [144, 227] width 288 height 281
click at [4, 243] on div at bounding box center [3, 244] width 5 height 12
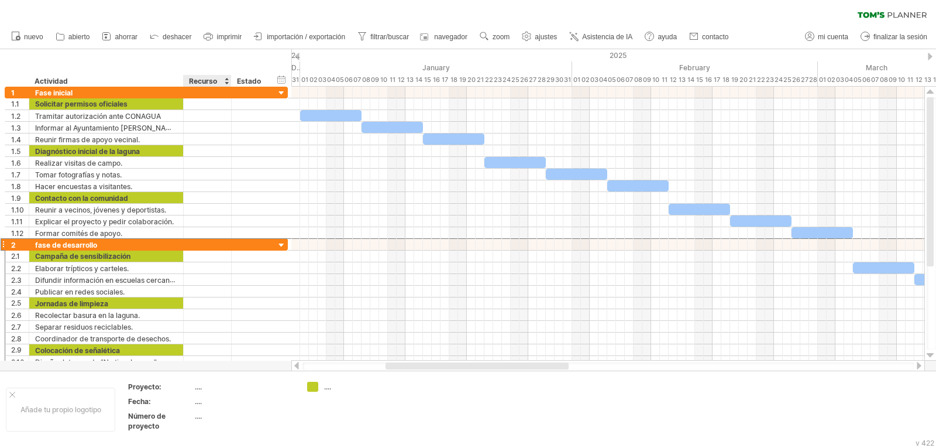
click at [219, 55] on div "hide start/end/duration mostrar inicio/fin/duración ******** Actividad ********…" at bounding box center [145, 67] width 291 height 37
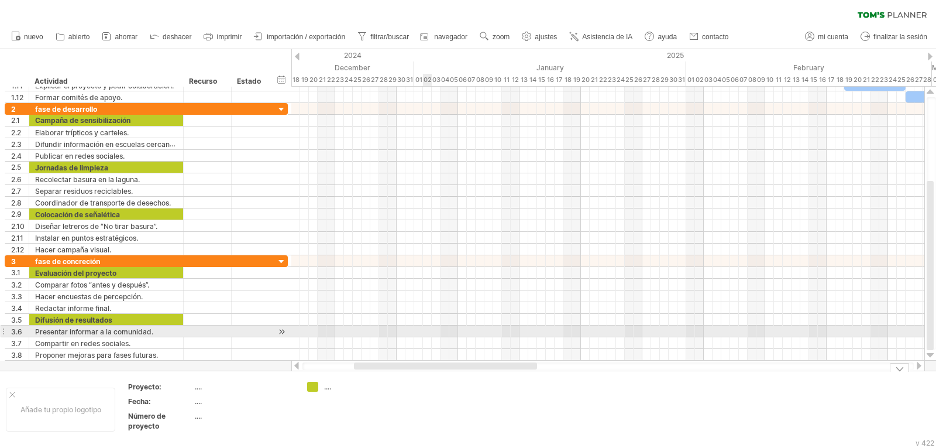
drag, startPoint x: 483, startPoint y: 373, endPoint x: 394, endPoint y: 321, distance: 102.3
click at [393, 327] on div "Trying to reach [DOMAIN_NAME] Connected again... 0% clear filter nuevo" at bounding box center [468, 224] width 936 height 448
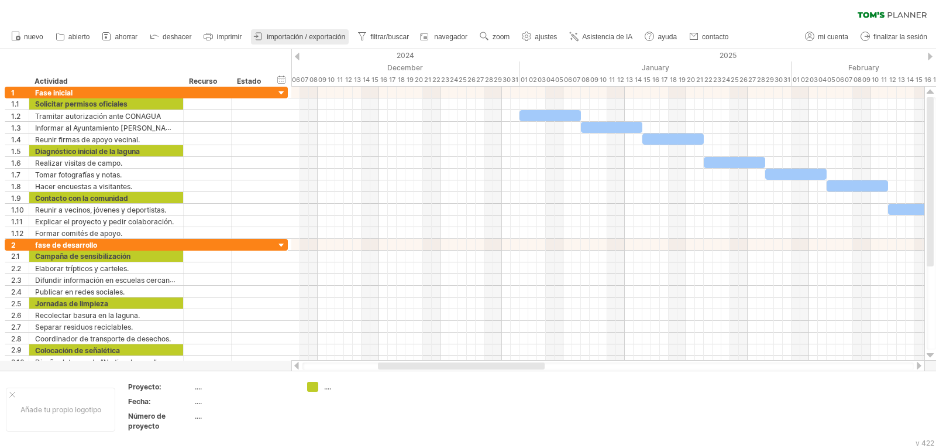
click at [304, 39] on font "importación / exportación" at bounding box center [306, 37] width 78 height 8
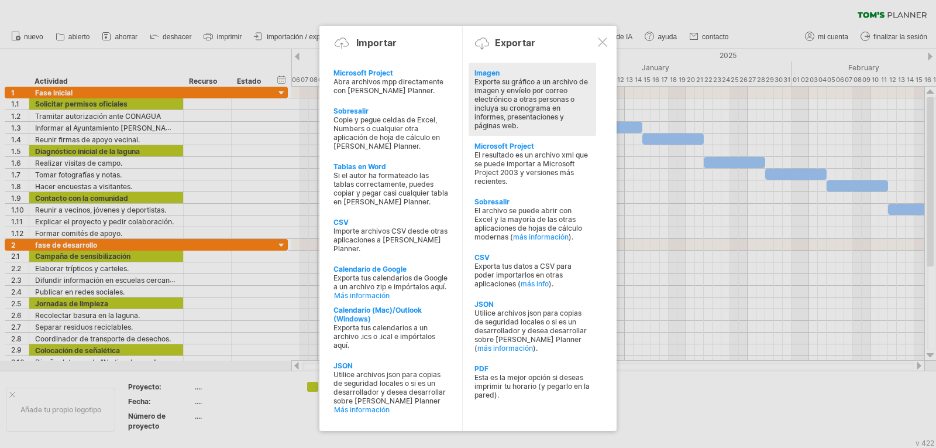
click at [558, 122] on div "Exporte su gráfico a un archivo de imagen y envíelo por correo electrónico a ot…" at bounding box center [533, 103] width 116 height 53
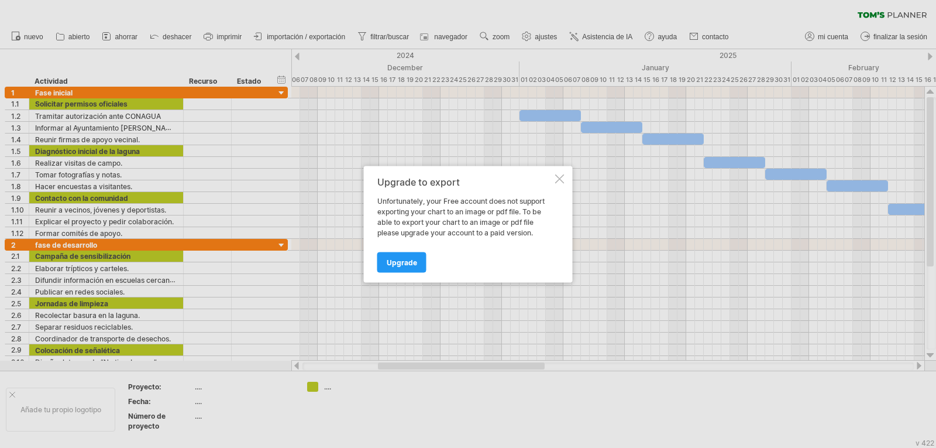
click at [561, 180] on div at bounding box center [559, 178] width 9 height 9
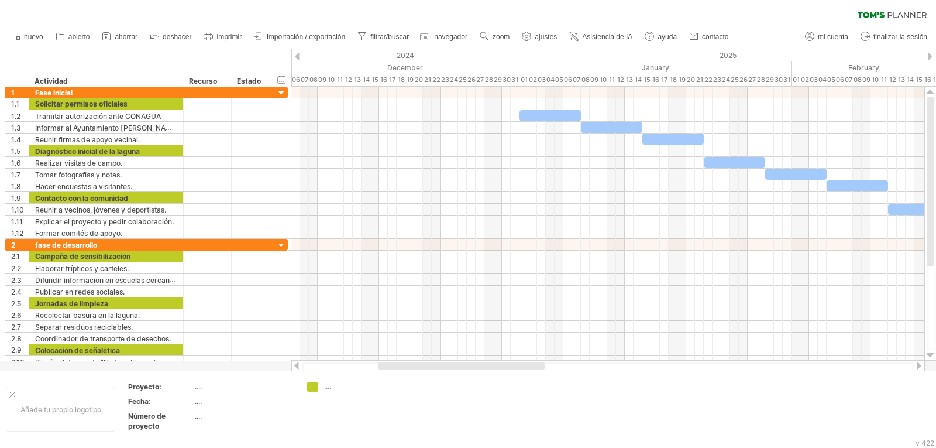
click at [292, 33] on font "importación / exportación" at bounding box center [306, 37] width 78 height 8
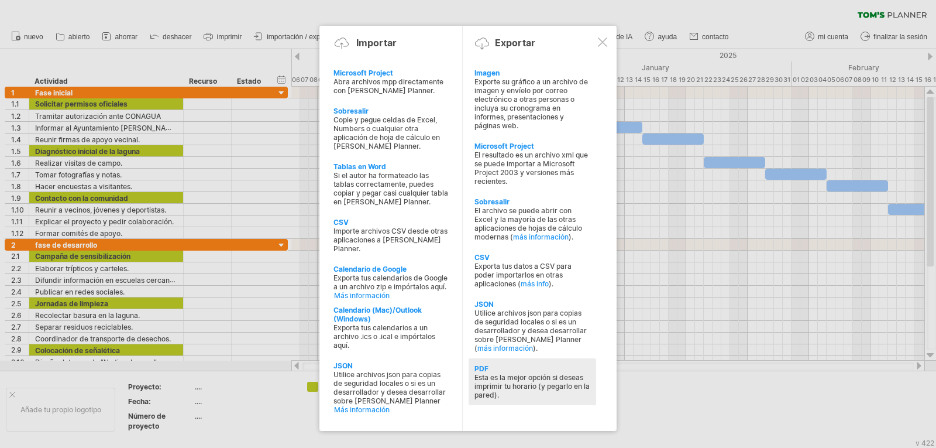
click at [519, 373] on font "Esta es la mejor opción si deseas imprimir tu horario (y pegarlo en la pared)." at bounding box center [532, 386] width 115 height 26
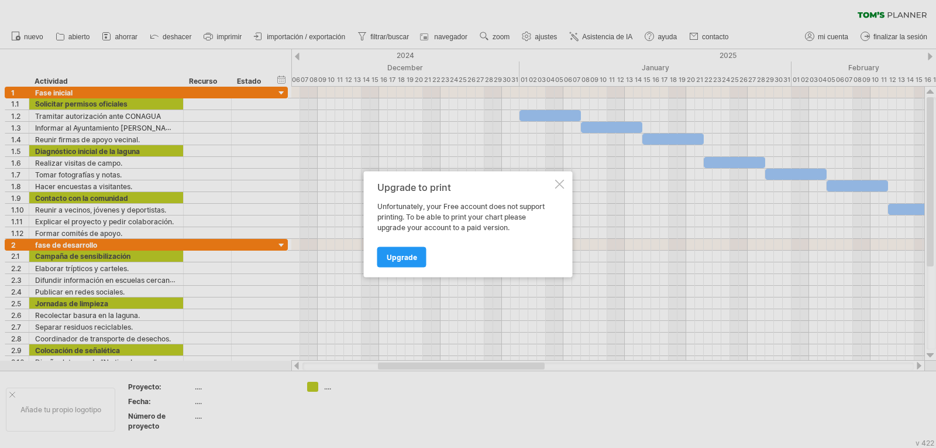
click at [560, 186] on div at bounding box center [559, 183] width 9 height 9
